Goal: Information Seeking & Learning: Learn about a topic

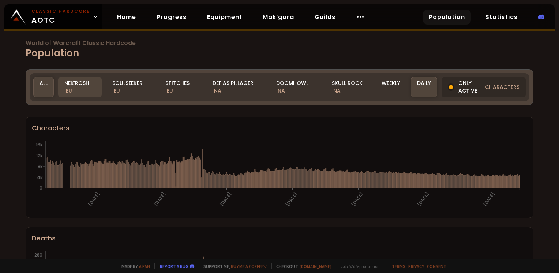
click at [79, 87] on div "Nek'Rosh EU" at bounding box center [80, 87] width 44 height 20
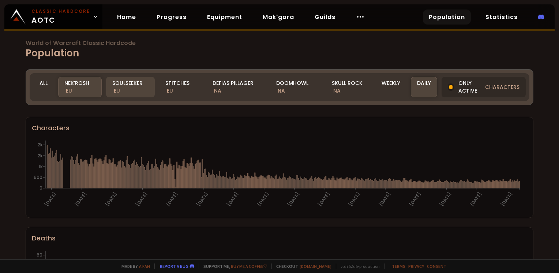
click at [123, 87] on div "Soulseeker EU" at bounding box center [130, 87] width 49 height 20
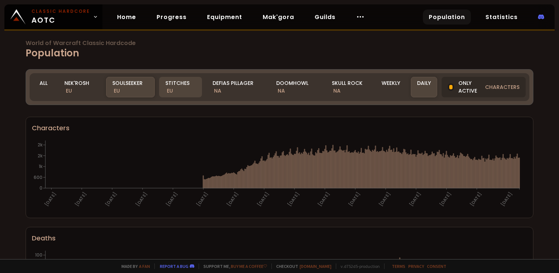
click at [186, 86] on div "Stitches EU" at bounding box center [180, 87] width 43 height 20
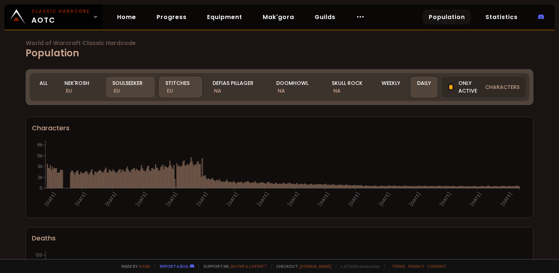
click at [109, 89] on div "Soulseeker EU" at bounding box center [130, 87] width 49 height 20
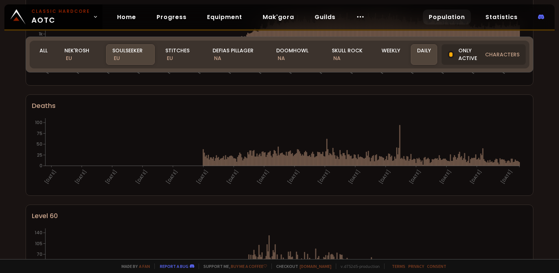
scroll to position [122, 0]
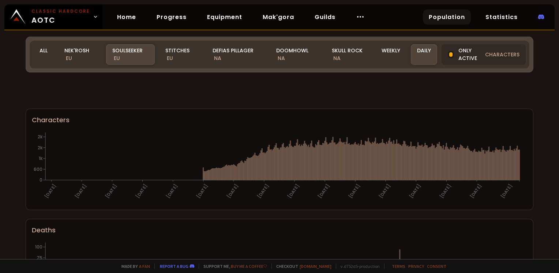
scroll to position [122, 0]
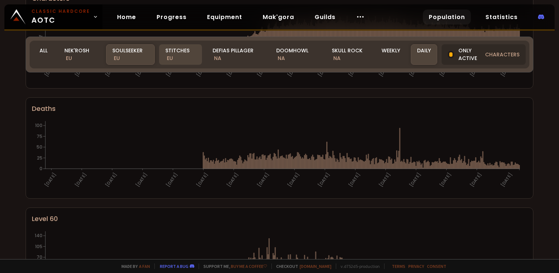
click at [164, 53] on div "Stitches EU" at bounding box center [180, 54] width 43 height 20
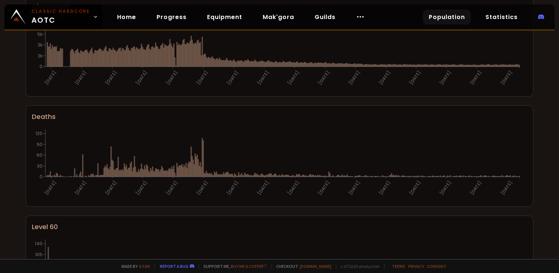
scroll to position [0, 0]
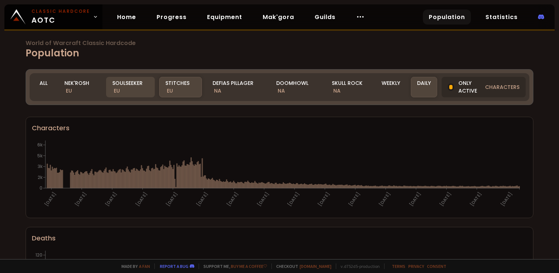
click at [137, 89] on div "Soulseeker EU" at bounding box center [130, 87] width 49 height 20
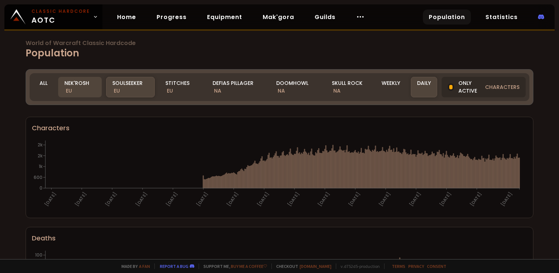
click at [84, 90] on div "Nek'Rosh EU" at bounding box center [80, 87] width 44 height 20
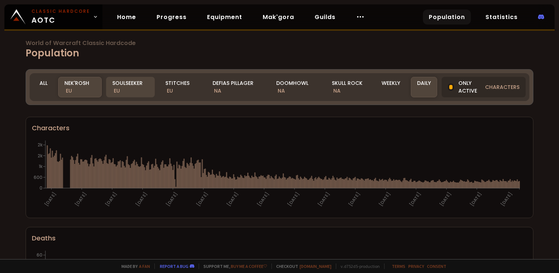
click at [125, 83] on div "Soulseeker EU" at bounding box center [130, 87] width 49 height 20
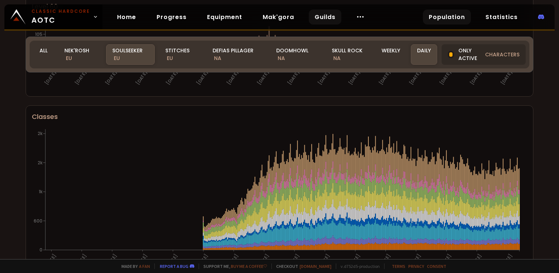
scroll to position [332, 0]
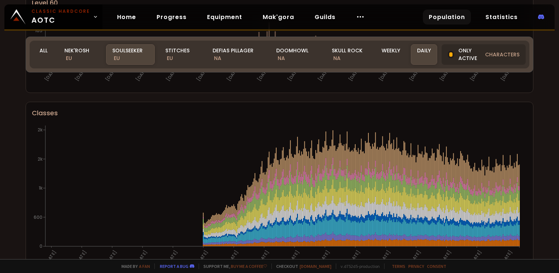
scroll to position [343, 0]
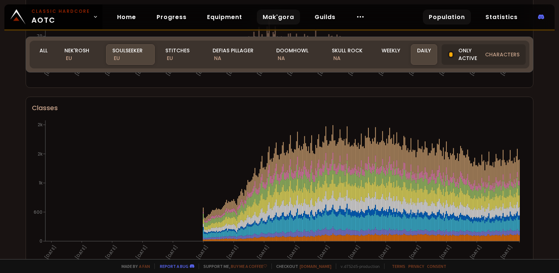
click at [266, 21] on link "Mak'gora" at bounding box center [278, 17] width 43 height 15
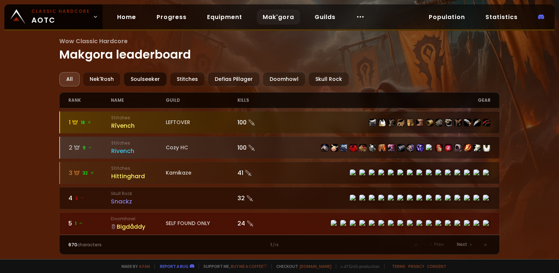
click at [145, 79] on div "Soulseeker" at bounding box center [145, 79] width 43 height 14
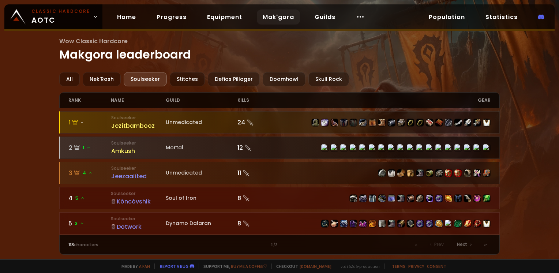
click at [86, 146] on icon at bounding box center [88, 147] width 4 height 4
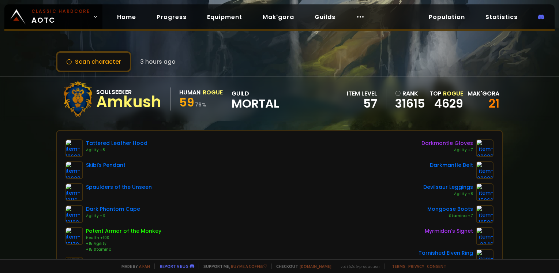
click at [160, 165] on div "Tattered Leather Hood Agility +8 Skibi's Pendant Spaulders of the Unseen Dark P…" at bounding box center [280, 228] width 428 height 179
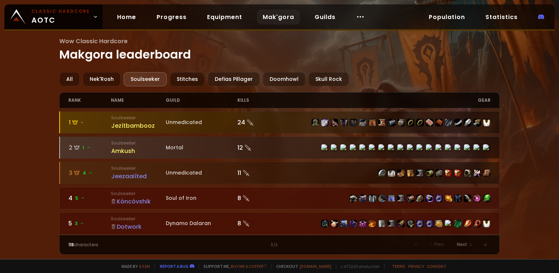
click at [244, 101] on div "kills" at bounding box center [259, 100] width 42 height 15
